Goal: Find contact information: Find contact information

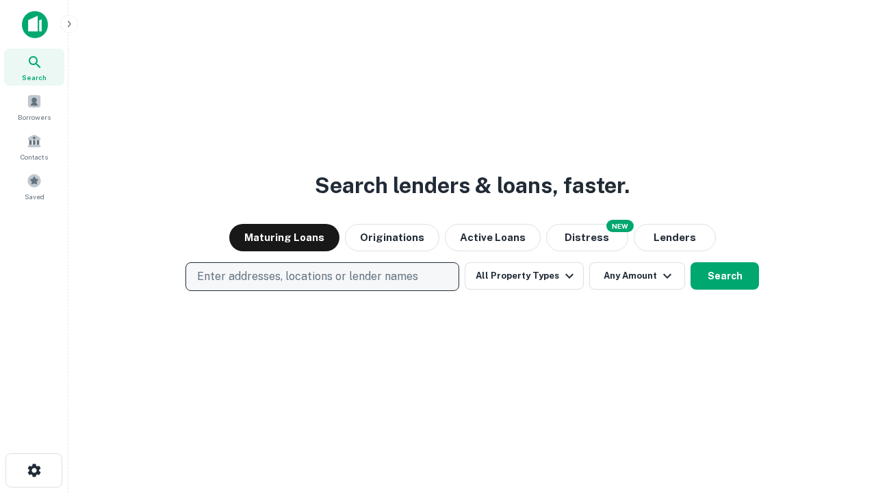
click at [322, 276] on p "Enter addresses, locations or lender names" at bounding box center [307, 276] width 221 height 16
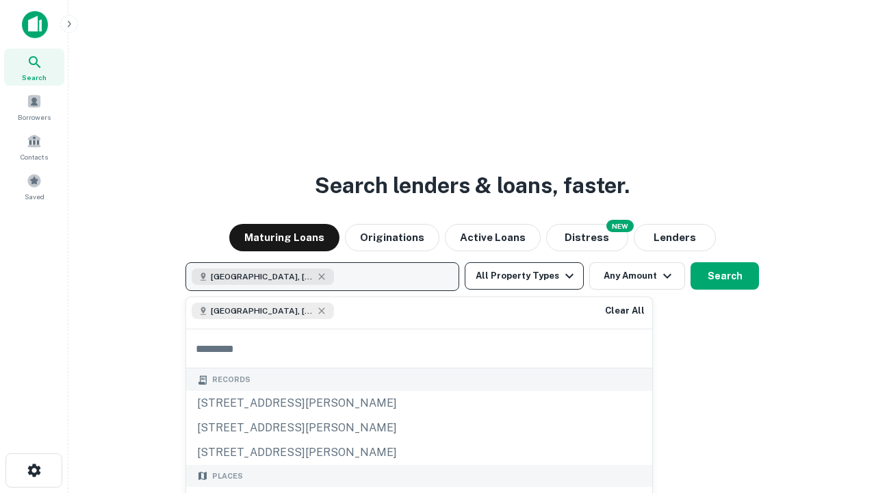
click at [524, 276] on button "All Property Types" at bounding box center [523, 275] width 119 height 27
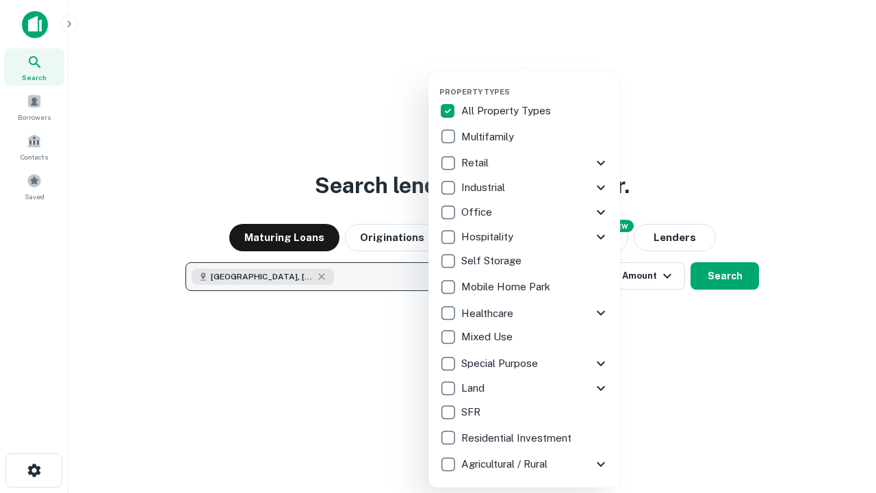
click at [535, 83] on button "button" at bounding box center [535, 83] width 192 height 1
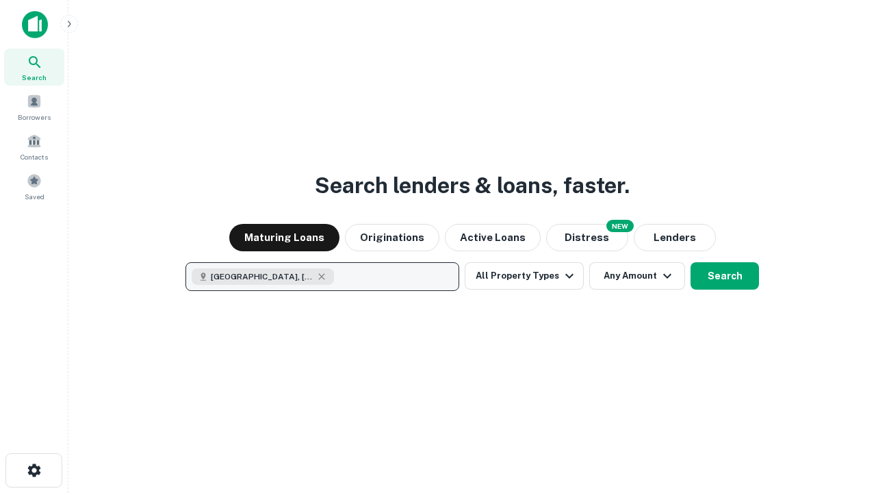
scroll to position [22, 0]
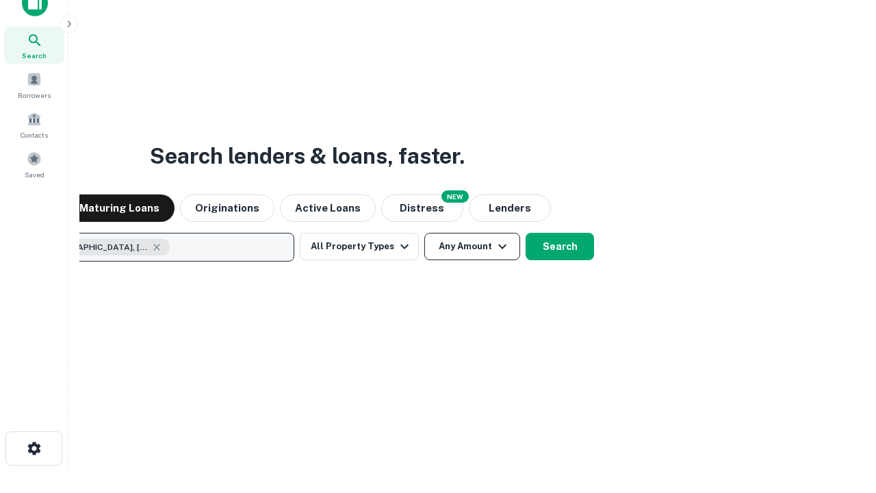
click at [424, 233] on button "Any Amount" at bounding box center [472, 246] width 96 height 27
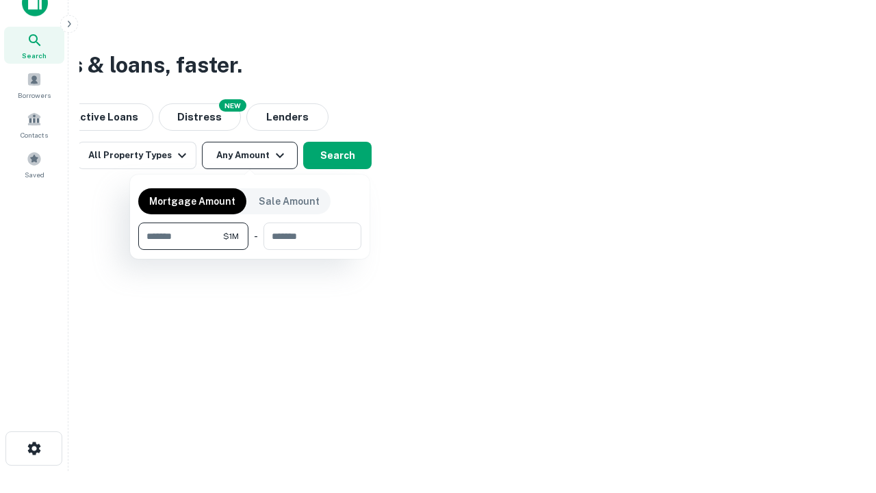
type input "*******"
click at [250, 250] on button "button" at bounding box center [249, 250] width 223 height 1
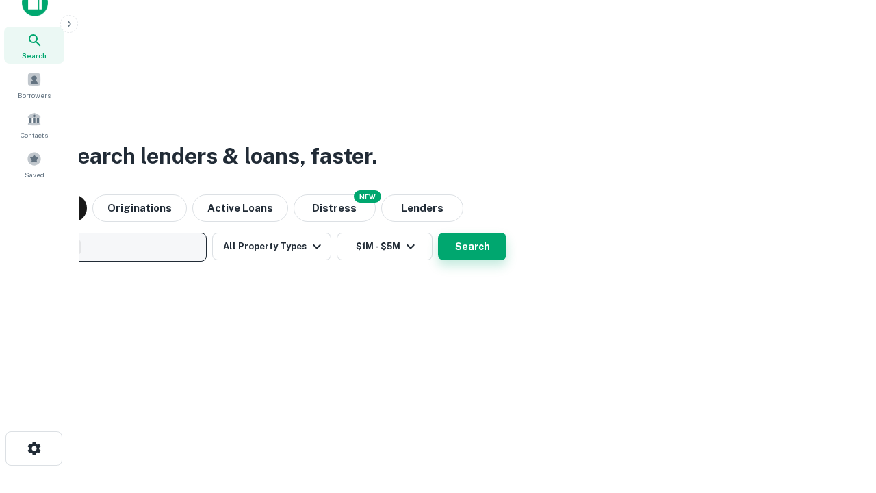
click at [438, 233] on button "Search" at bounding box center [472, 246] width 68 height 27
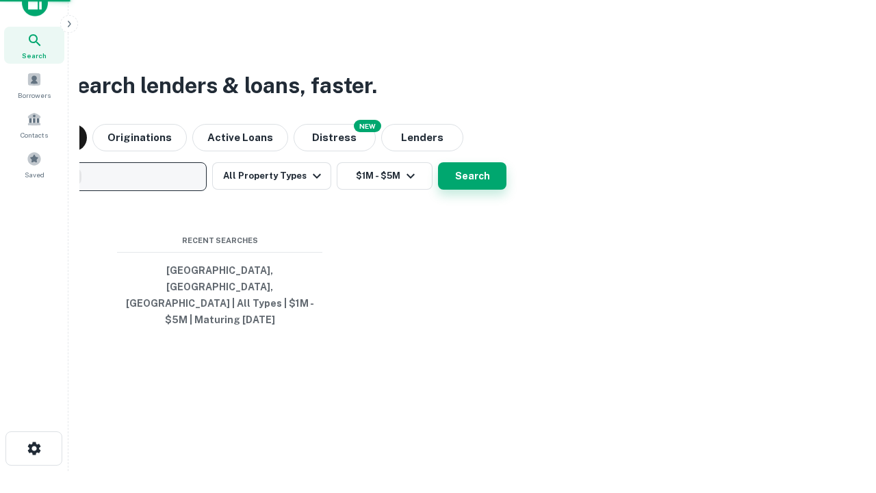
scroll to position [44, 387]
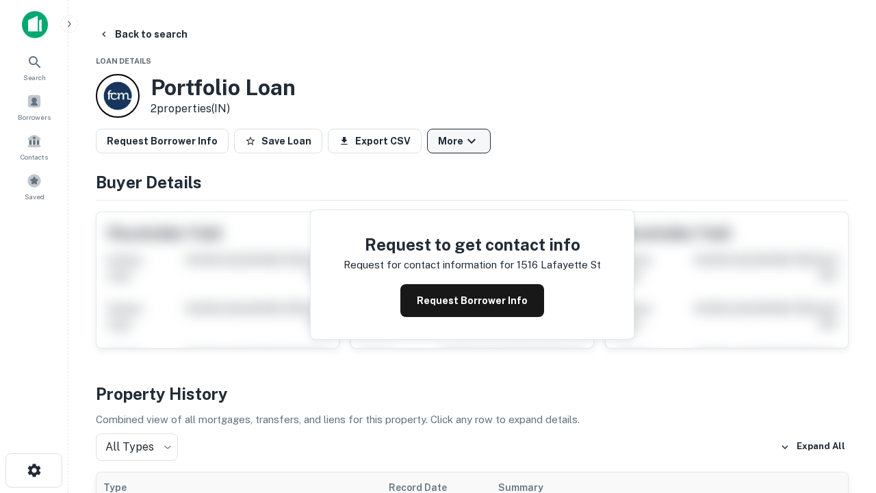
click at [458, 141] on button "More" at bounding box center [459, 141] width 64 height 25
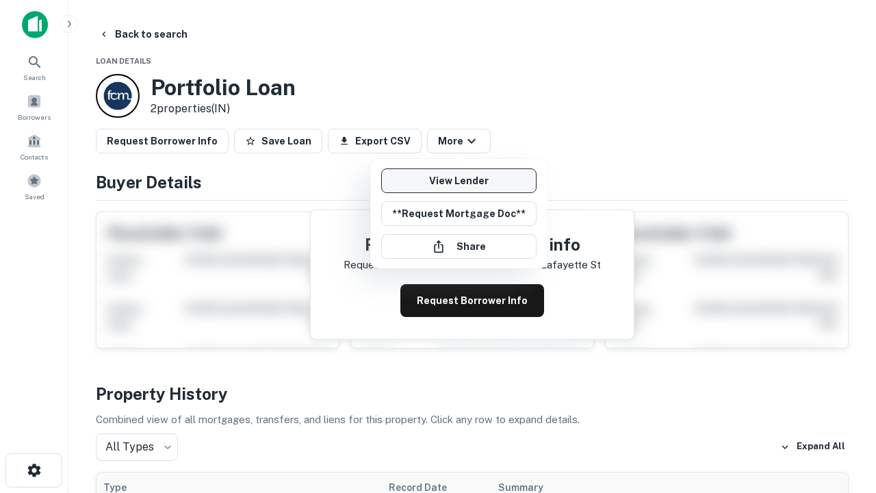
click at [458, 181] on link "View Lender" at bounding box center [458, 180] width 155 height 25
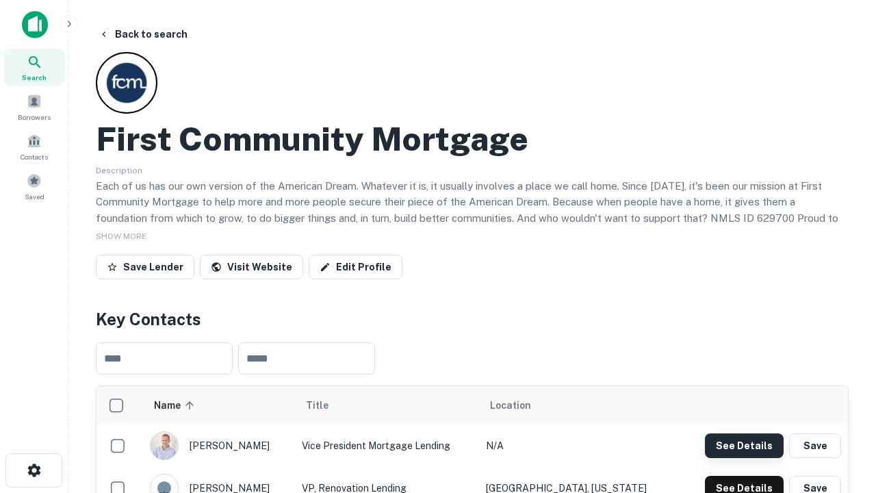
click at [744, 445] on button "See Details" at bounding box center [744, 445] width 79 height 25
click at [34, 470] on icon "button" at bounding box center [34, 470] width 16 height 16
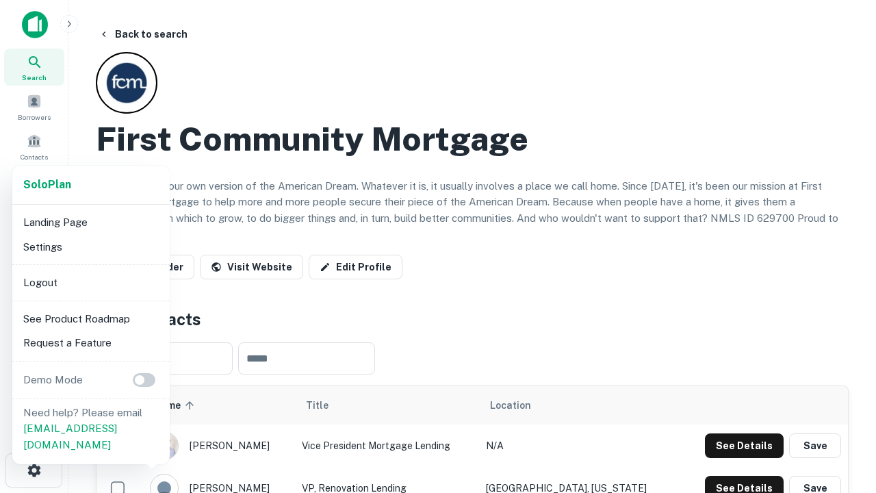
click at [90, 282] on li "Logout" at bounding box center [91, 282] width 146 height 25
